Goal: Navigation & Orientation: Find specific page/section

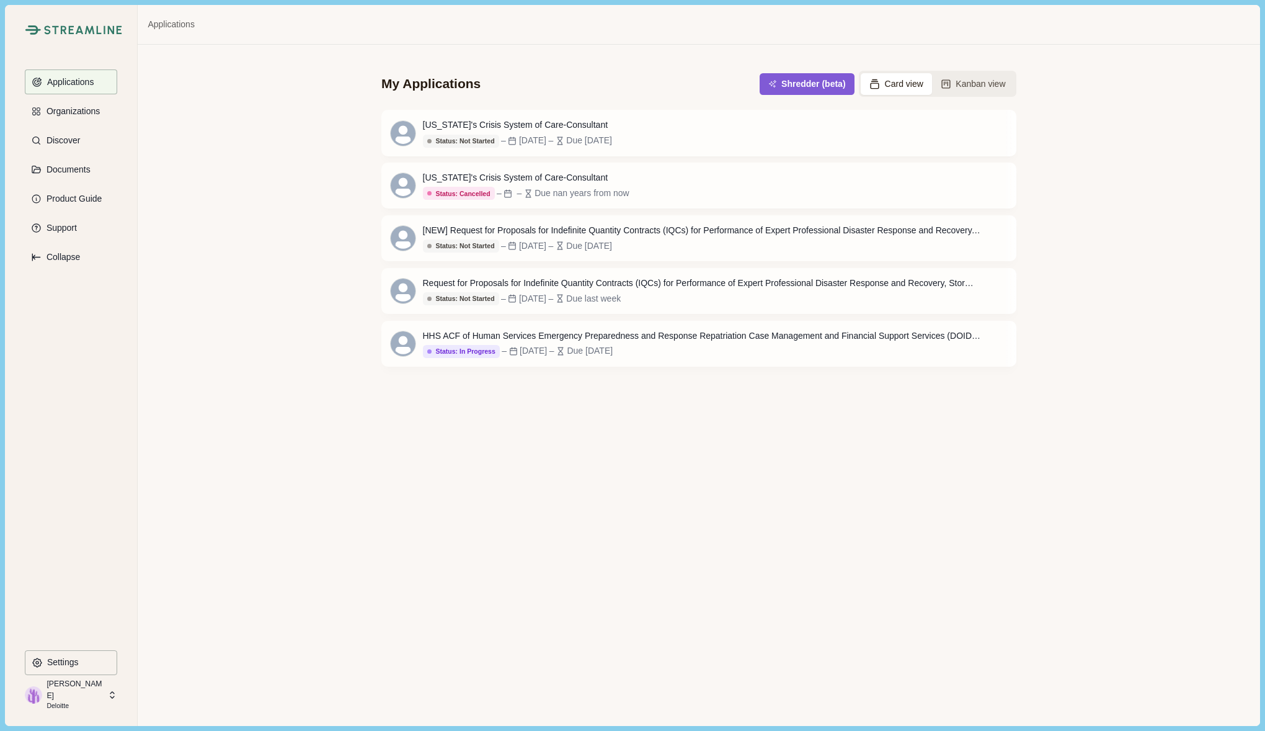
click at [1120, 89] on div "My Applications Shredder (beta) Card view Kanban view [US_STATE]'s Crisis Syste…" at bounding box center [699, 385] width 1122 height 680
click at [93, 668] on button "Settings" at bounding box center [71, 662] width 92 height 25
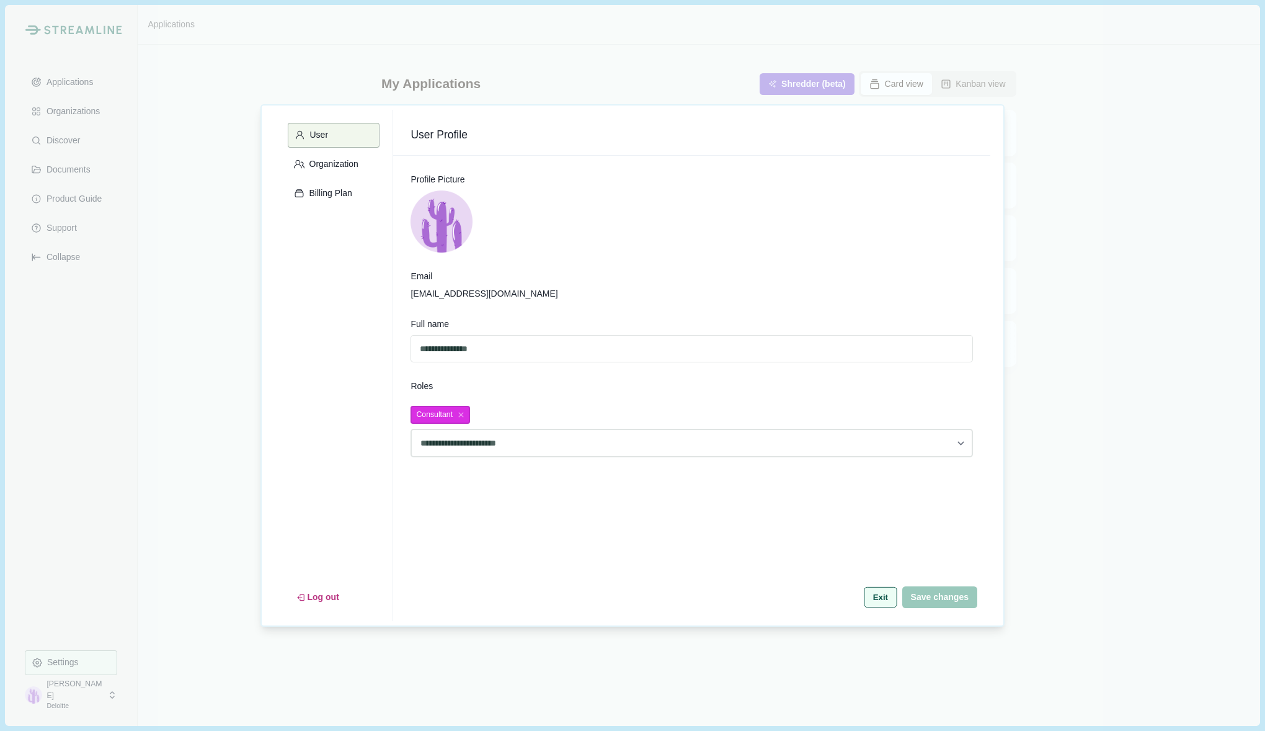
click at [879, 598] on button "Exit" at bounding box center [880, 597] width 33 height 20
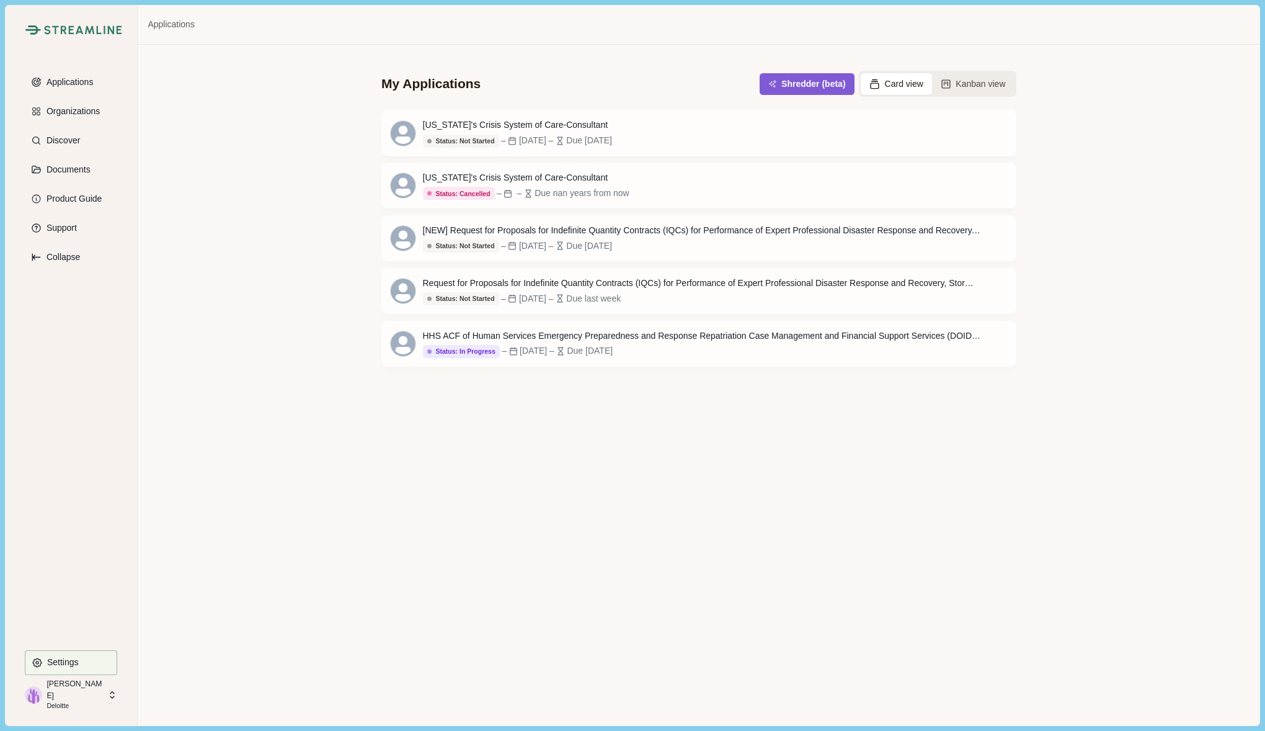
click at [1199, 588] on div "My Applications Shredder (beta) Card view Kanban view [US_STATE]'s Crisis Syste…" at bounding box center [699, 385] width 1122 height 680
click at [1152, 197] on div "My Applications Shredder (beta) Card view Kanban view [US_STATE]'s Crisis Syste…" at bounding box center [699, 385] width 1122 height 680
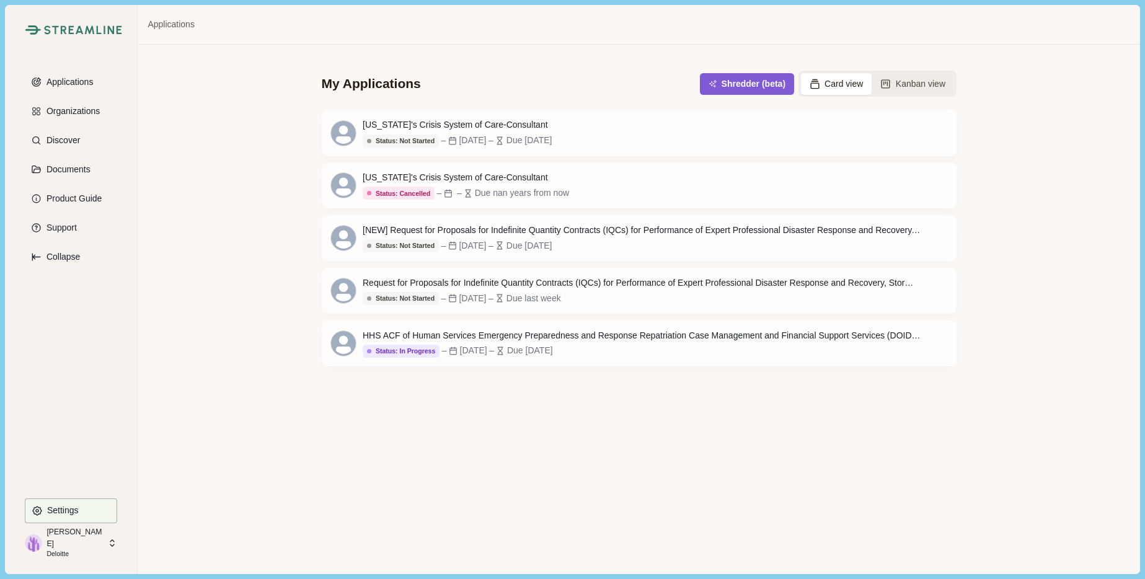
click at [1119, 203] on div "My Applications Shredder (beta) Card view Kanban view [US_STATE]'s Crisis Syste…" at bounding box center [639, 309] width 1002 height 529
click at [1116, 264] on div "My Applications Shredder (beta) Card view Kanban view [US_STATE]'s Crisis Syste…" at bounding box center [639, 309] width 1002 height 529
click at [92, 190] on button "Product Guide" at bounding box center [71, 198] width 92 height 25
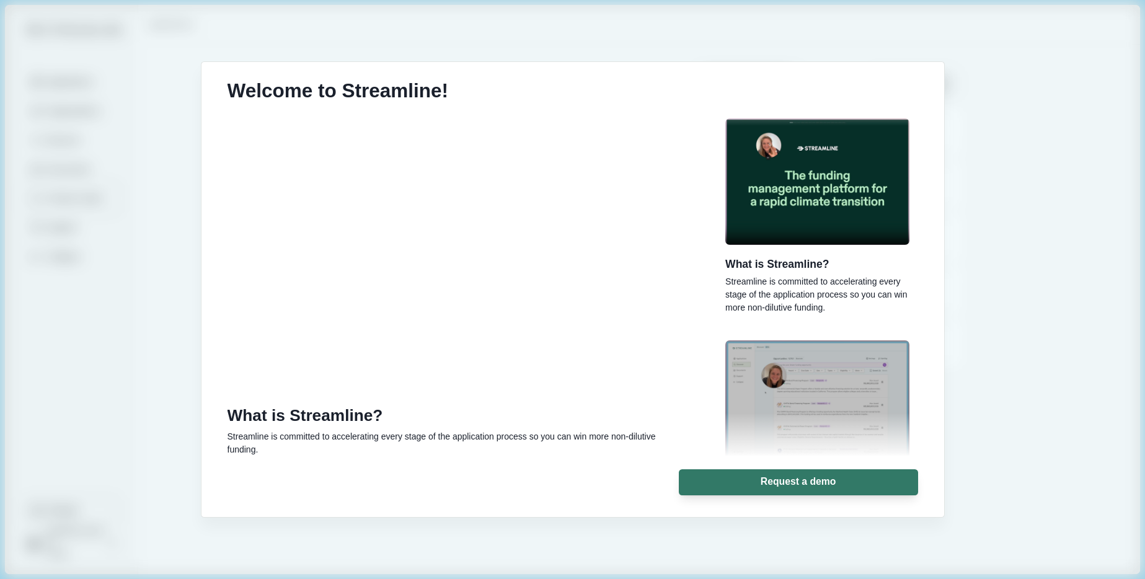
click at [1094, 287] on div "Welcome to Streamline! What is Streamline? Streamline is committed to accelerat…" at bounding box center [572, 289] width 1145 height 579
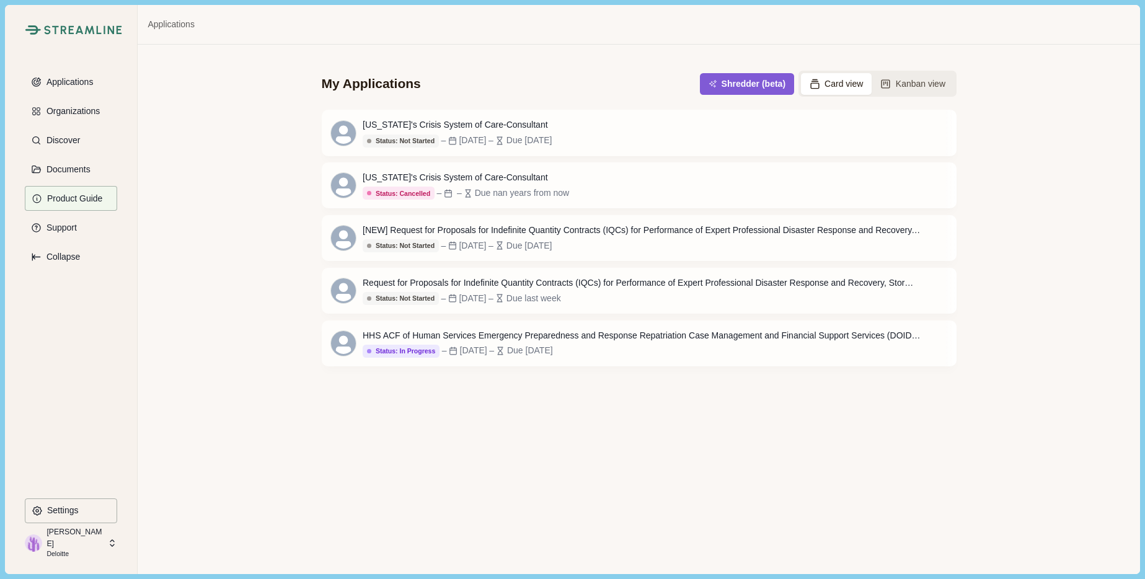
click at [1051, 512] on div "My Applications Shredder (beta) Card view Kanban view [US_STATE]'s Crisis Syste…" at bounding box center [639, 309] width 1002 height 529
